Goal: Find specific page/section: Find specific page/section

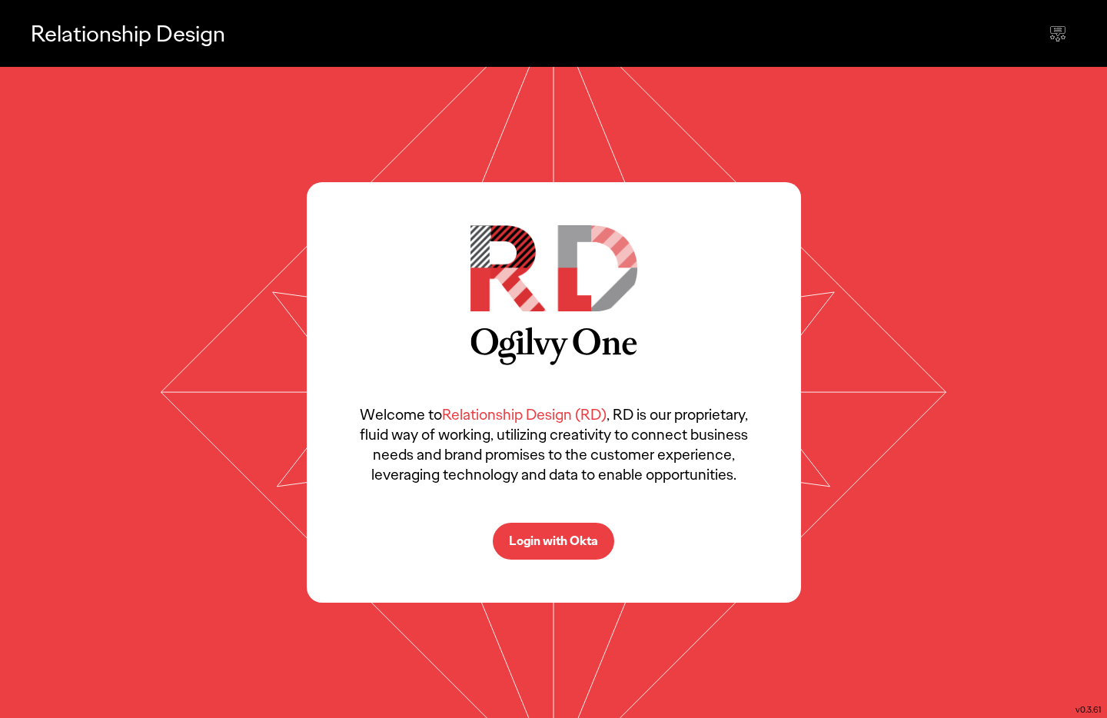
click at [584, 538] on p "Login with Okta" at bounding box center [553, 541] width 89 height 12
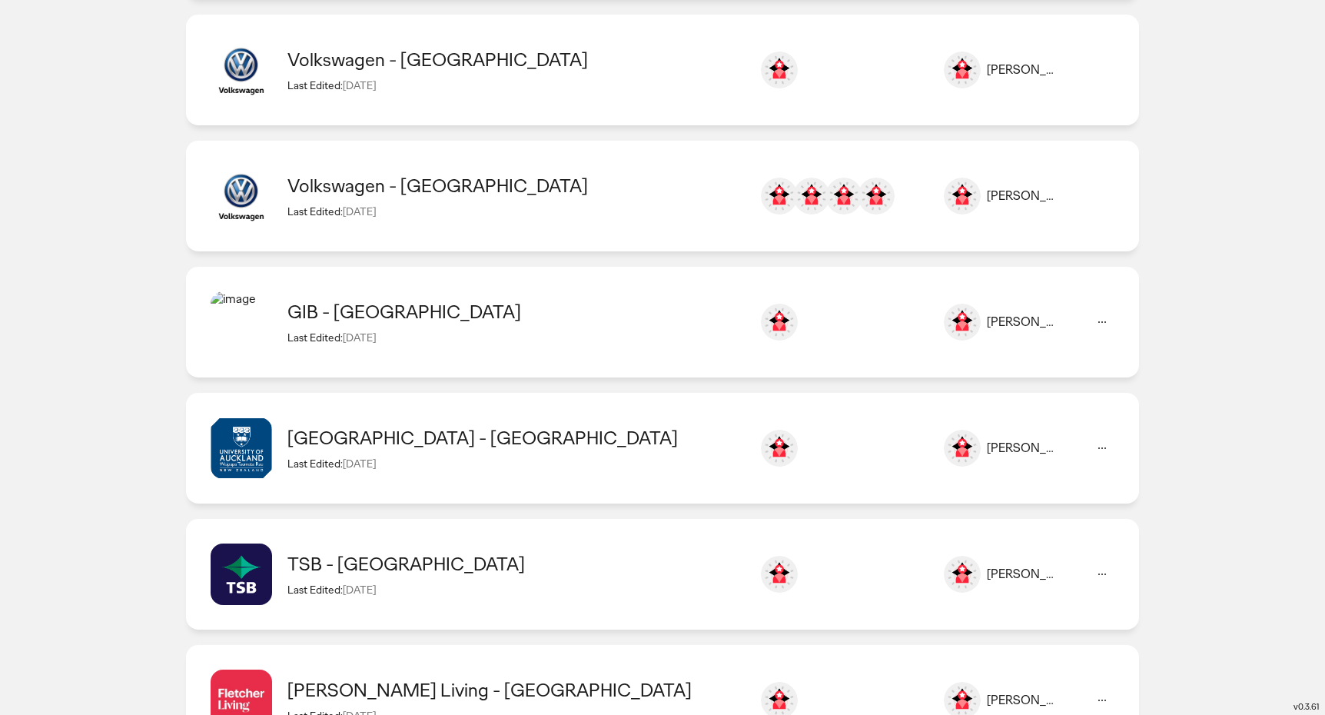
scroll to position [409, 0]
click at [358, 644] on div "TSB - [GEOGRAPHIC_DATA] Last Edited: [DATE] [PERSON_NAME] [PERSON_NAME][EMAIL_A…" at bounding box center [662, 699] width 953 height 111
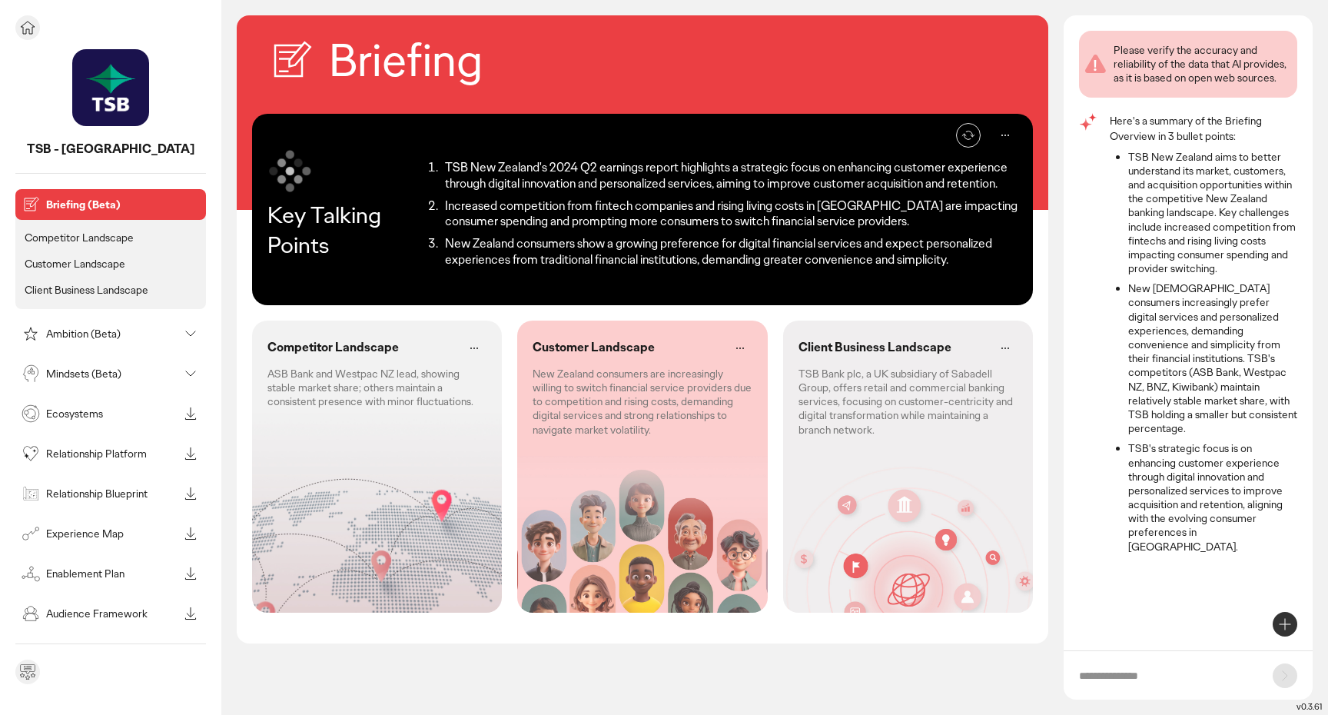
click at [32, 25] on icon at bounding box center [28, 28] width 14 height 12
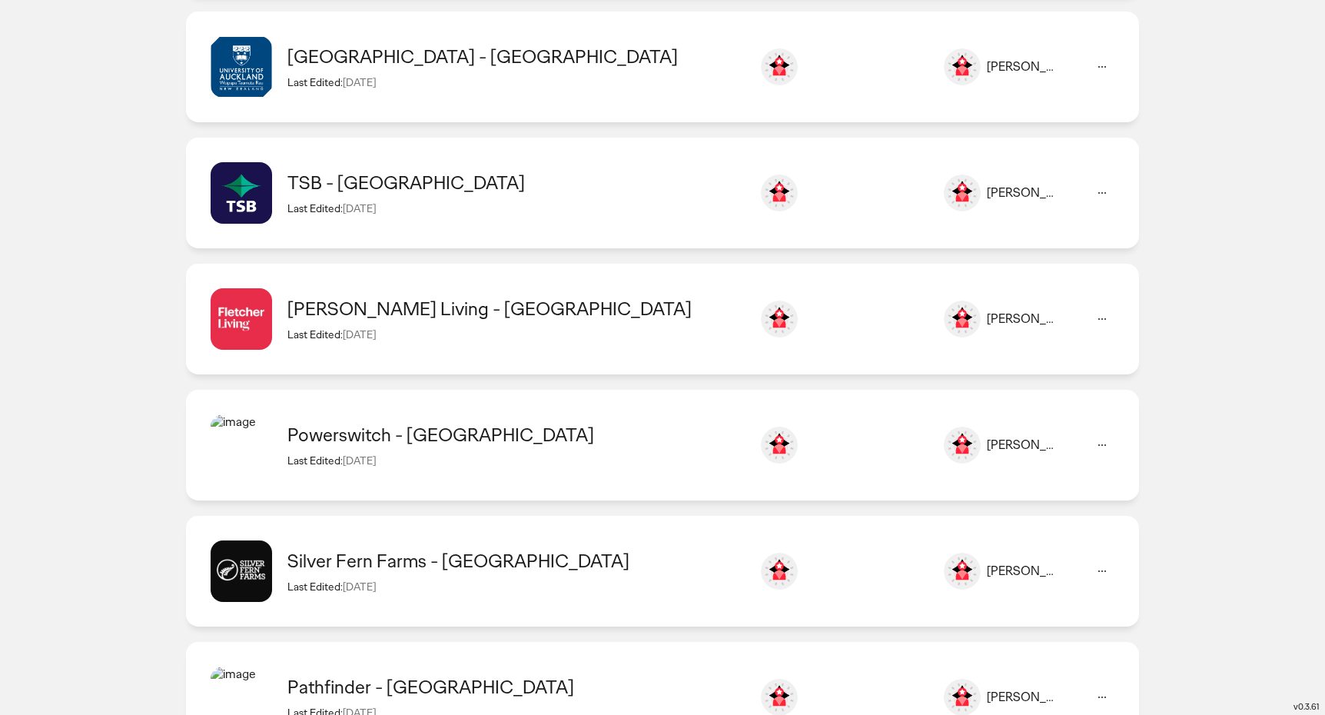
scroll to position [775, 0]
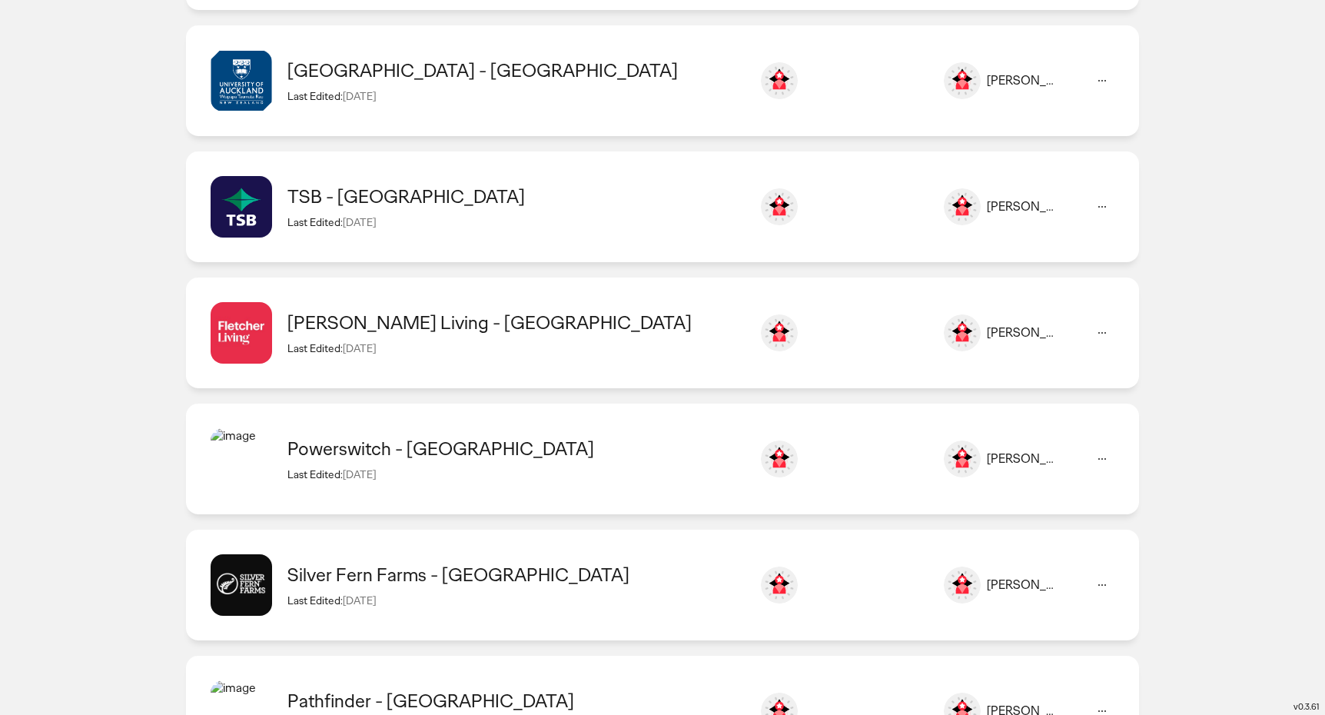
click at [477, 574] on div "Silver Fern Farms - [GEOGRAPHIC_DATA]" at bounding box center [515, 574] width 456 height 24
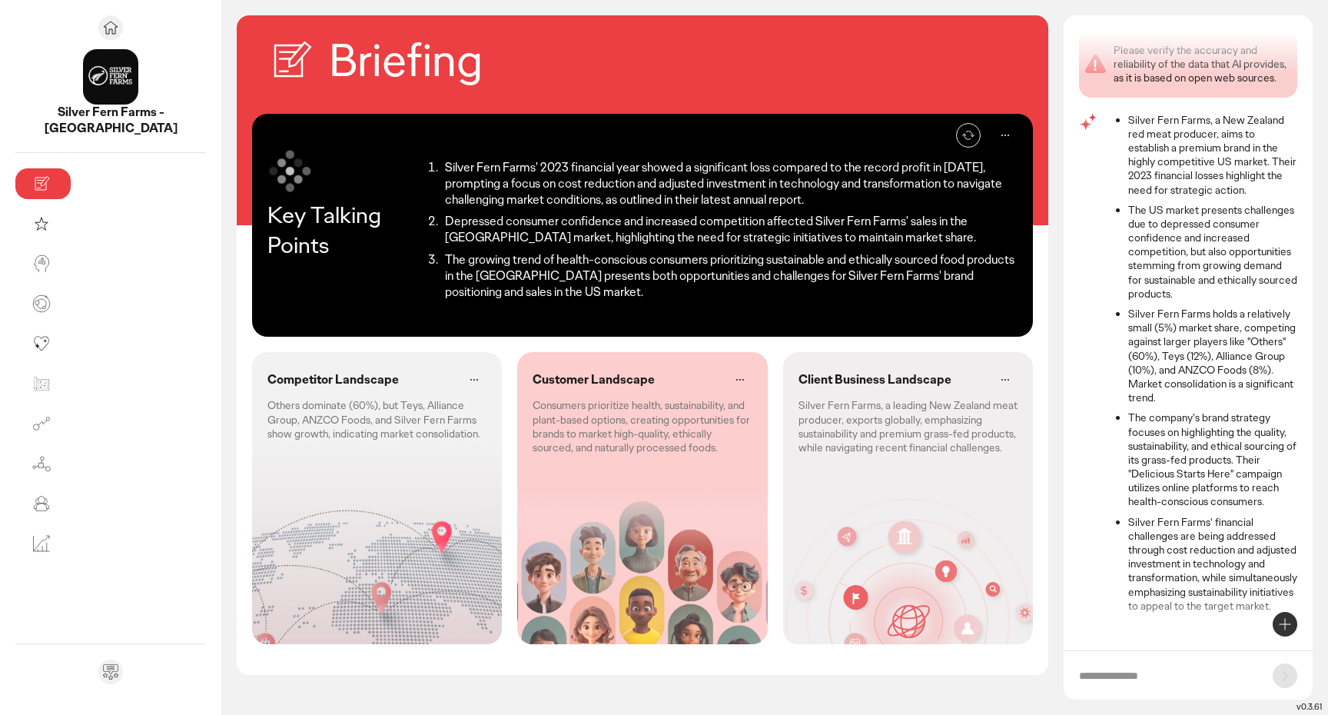
scroll to position [16, 0]
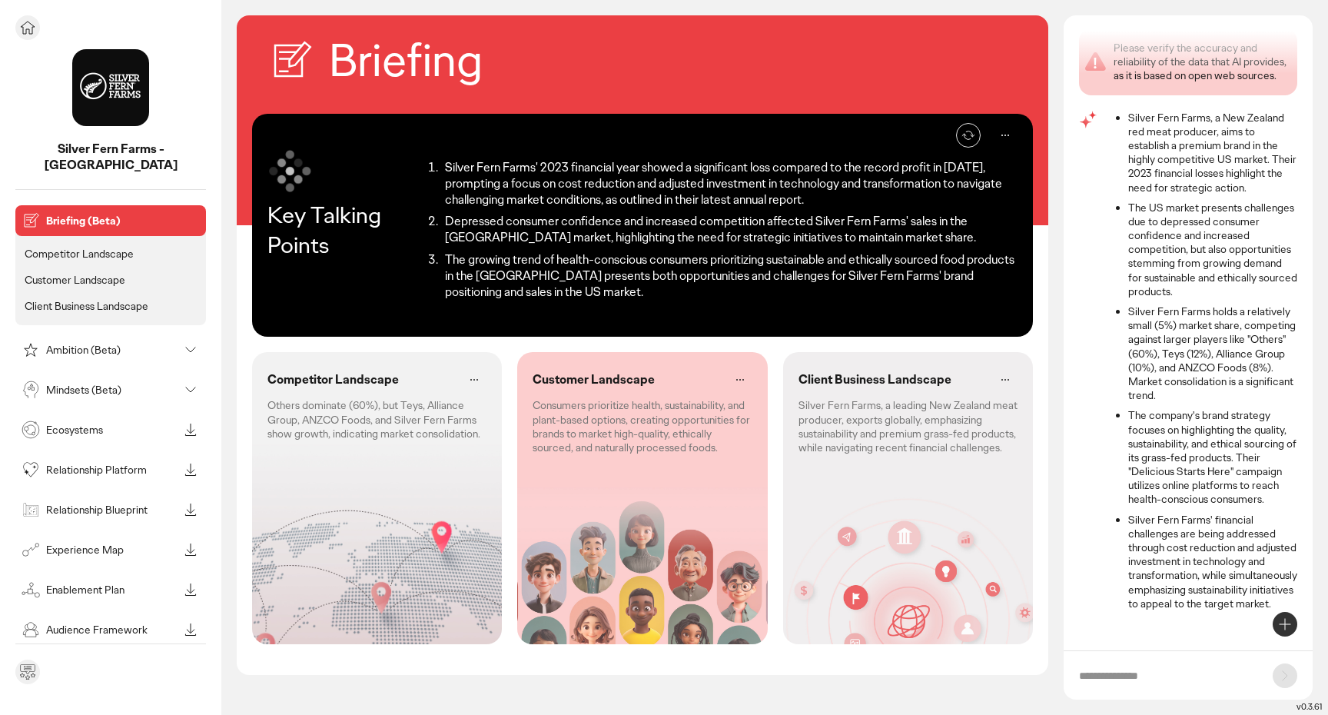
click at [78, 384] on p "Mindsets (Beta)" at bounding box center [112, 389] width 132 height 11
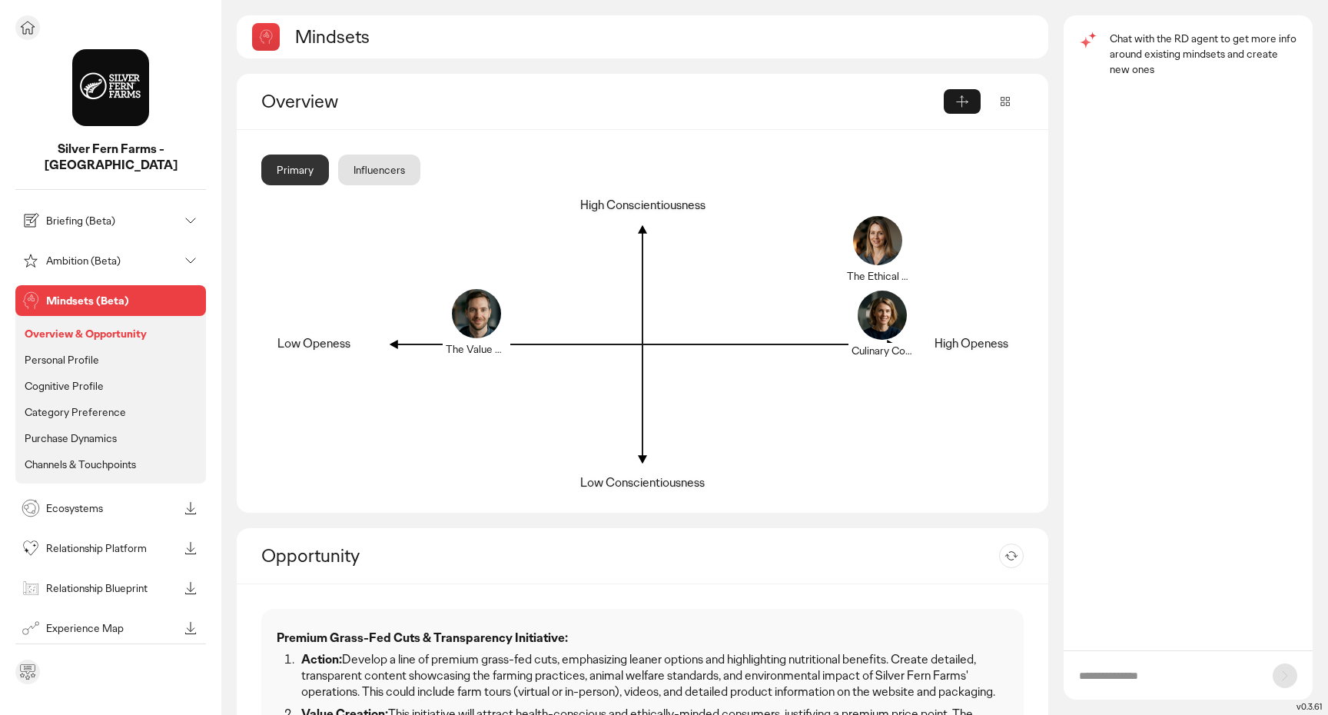
click at [63, 379] on p "Cognitive Profile" at bounding box center [64, 386] width 79 height 14
